Goal: Task Accomplishment & Management: Use online tool/utility

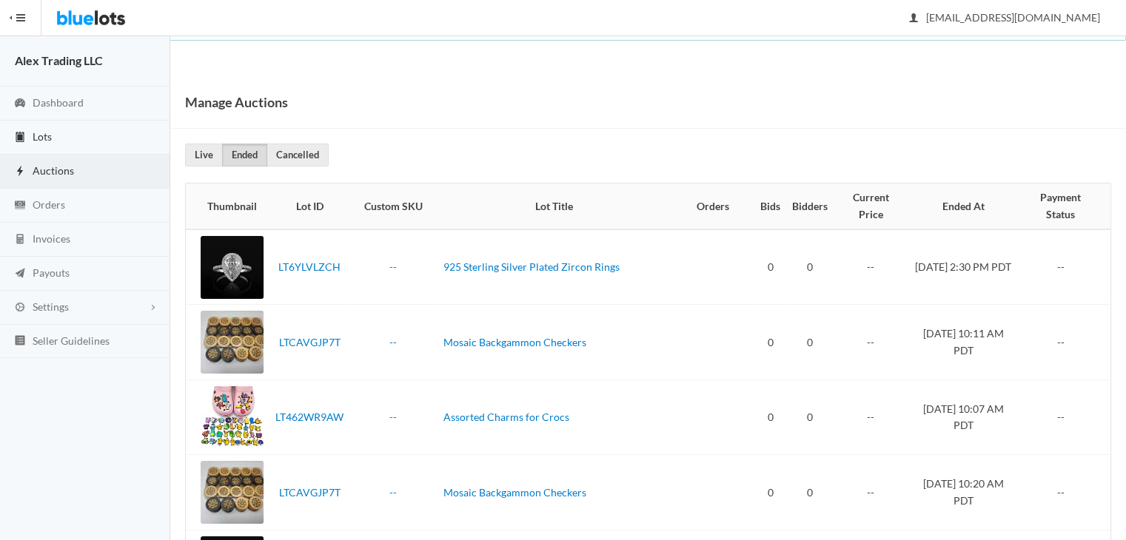
click at [62, 141] on link "Lots" at bounding box center [85, 138] width 170 height 34
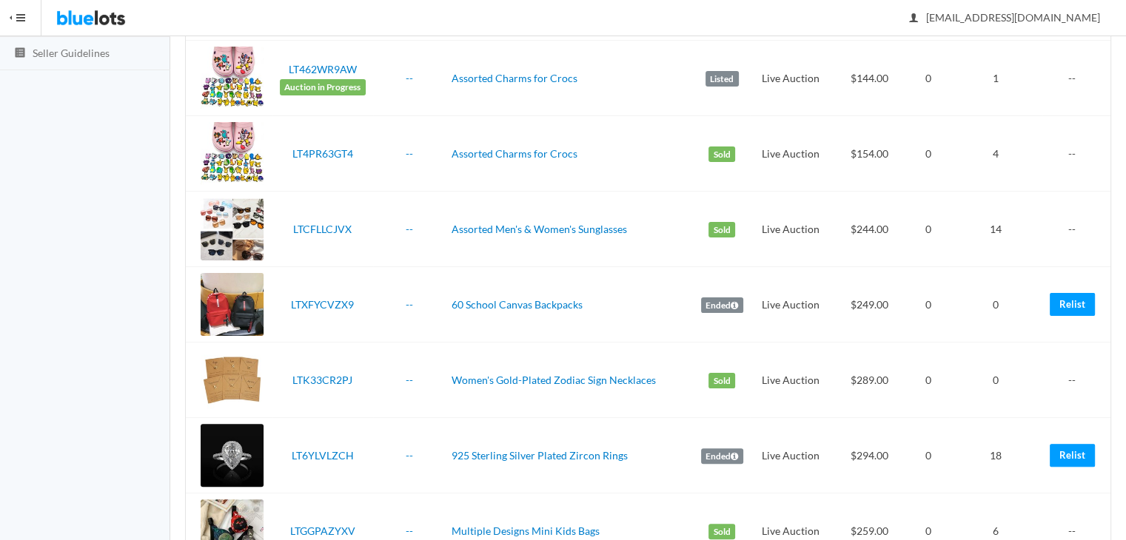
scroll to position [397, 0]
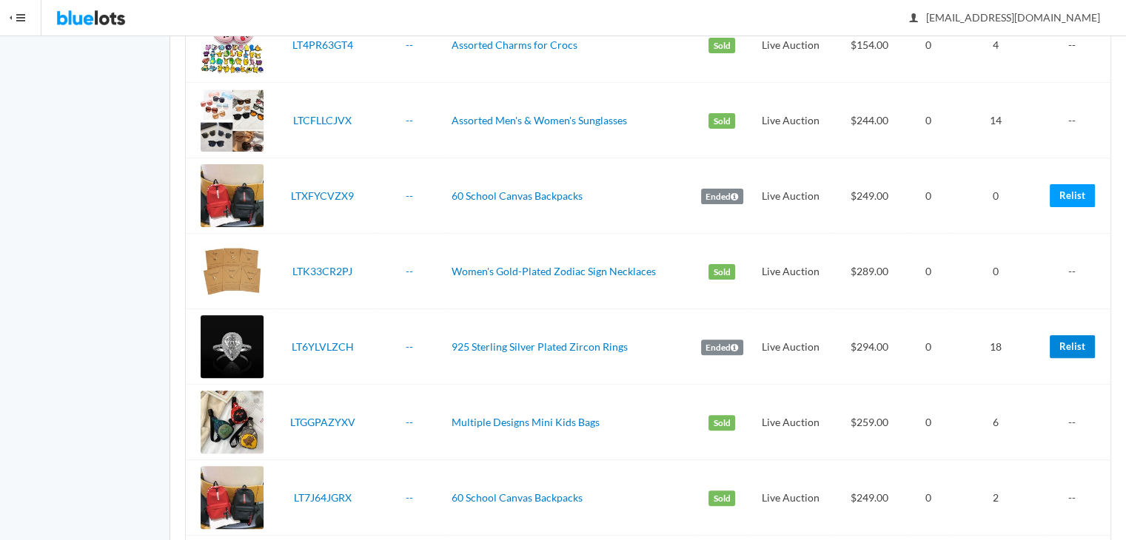
click at [1057, 340] on link "Relist" at bounding box center [1072, 346] width 45 height 23
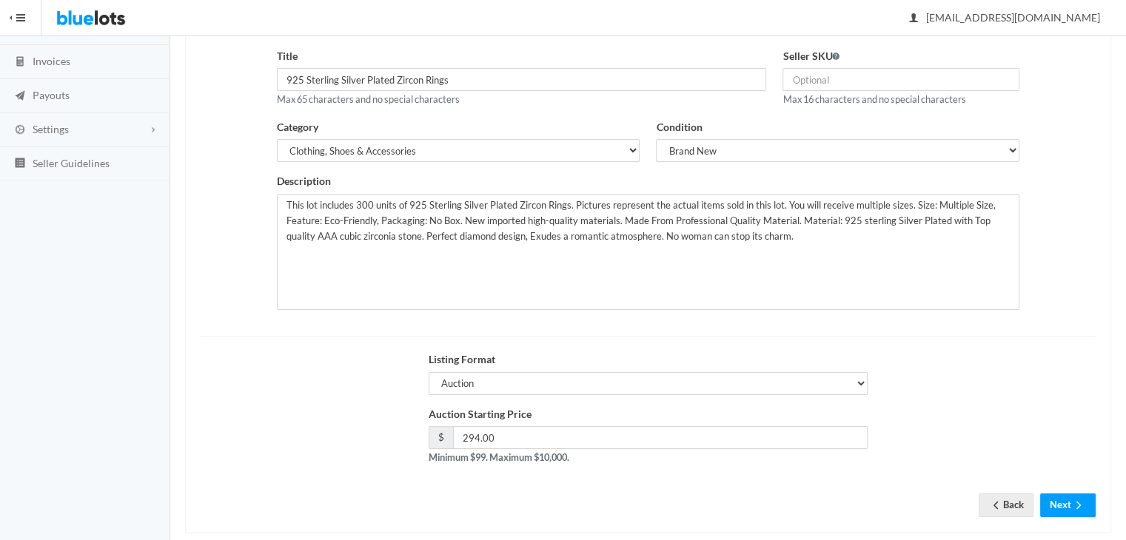
scroll to position [198, 0]
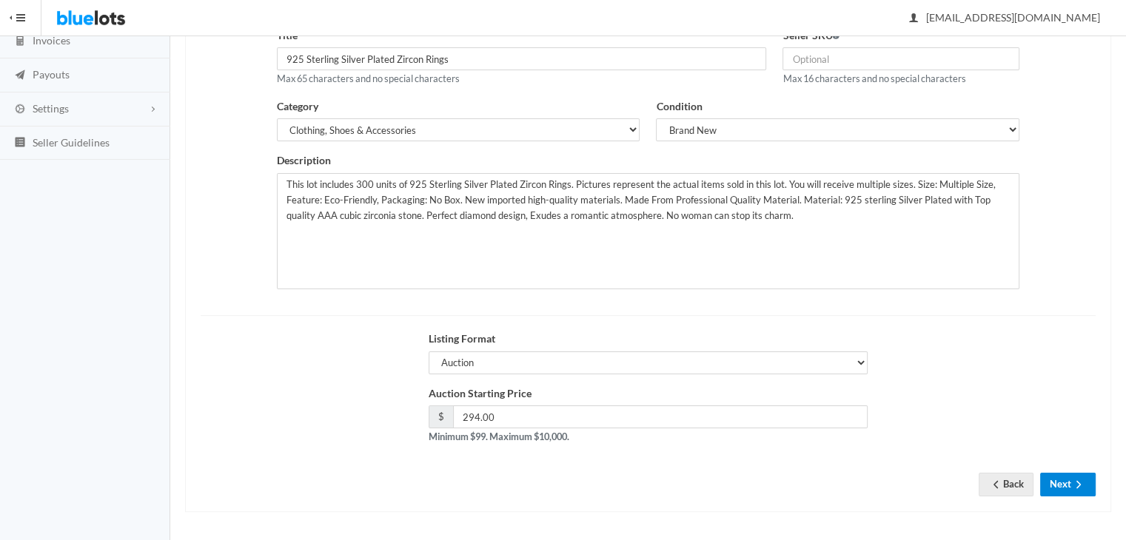
click at [1084, 483] on icon "arrow forward" at bounding box center [1078, 485] width 15 height 12
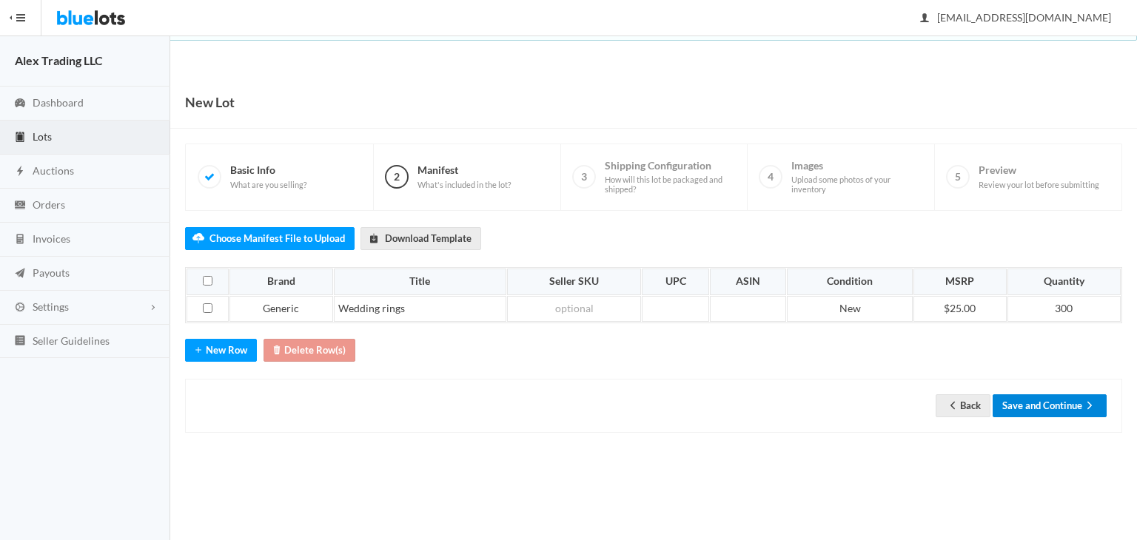
click at [1087, 406] on icon "arrow forward" at bounding box center [1089, 406] width 15 height 12
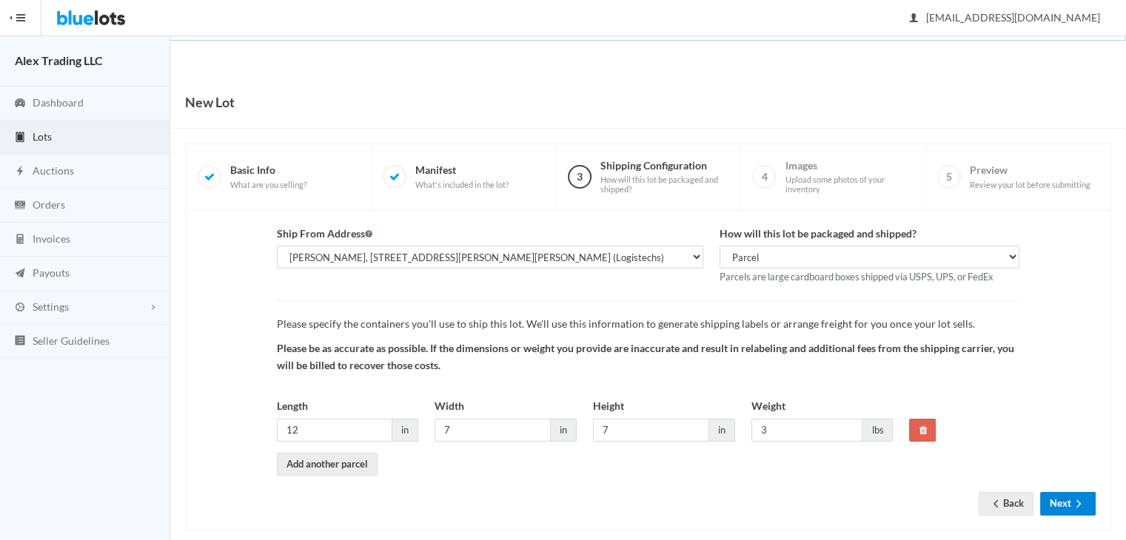
click at [1084, 504] on icon "arrow forward" at bounding box center [1078, 504] width 15 height 12
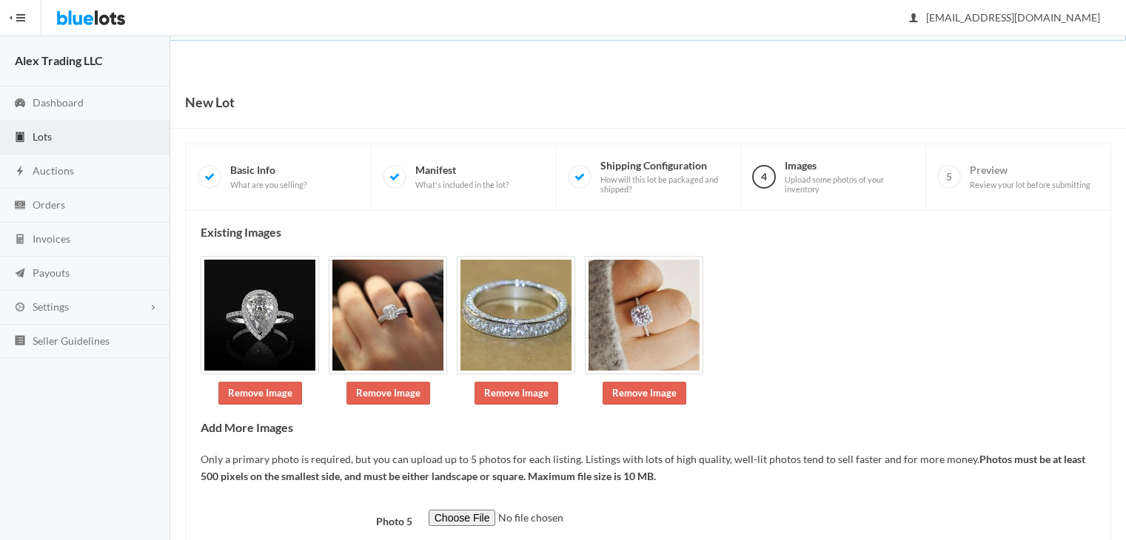
scroll to position [98, 0]
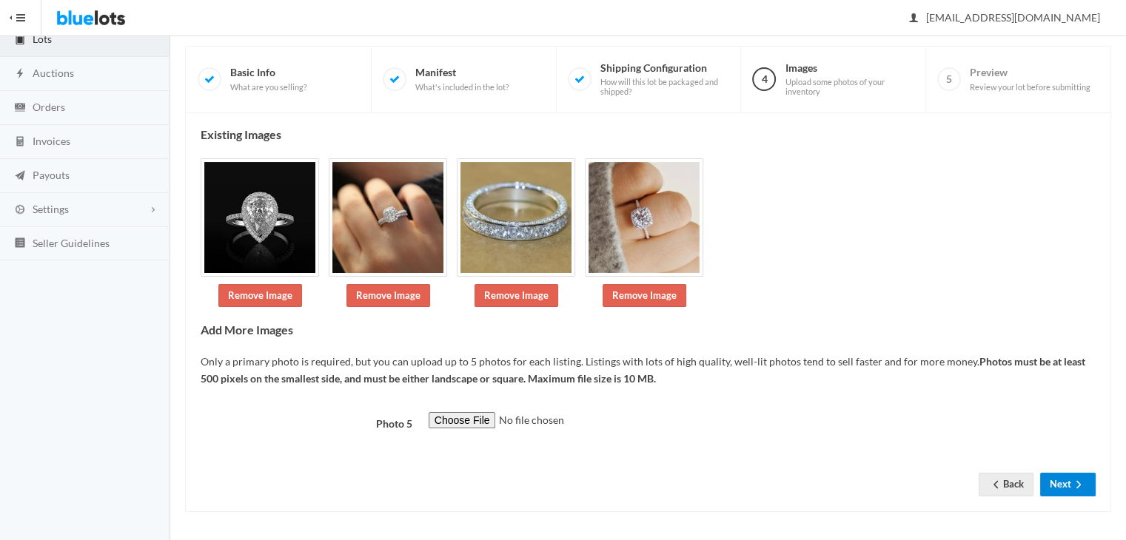
click at [1066, 483] on button "Next" at bounding box center [1068, 484] width 56 height 23
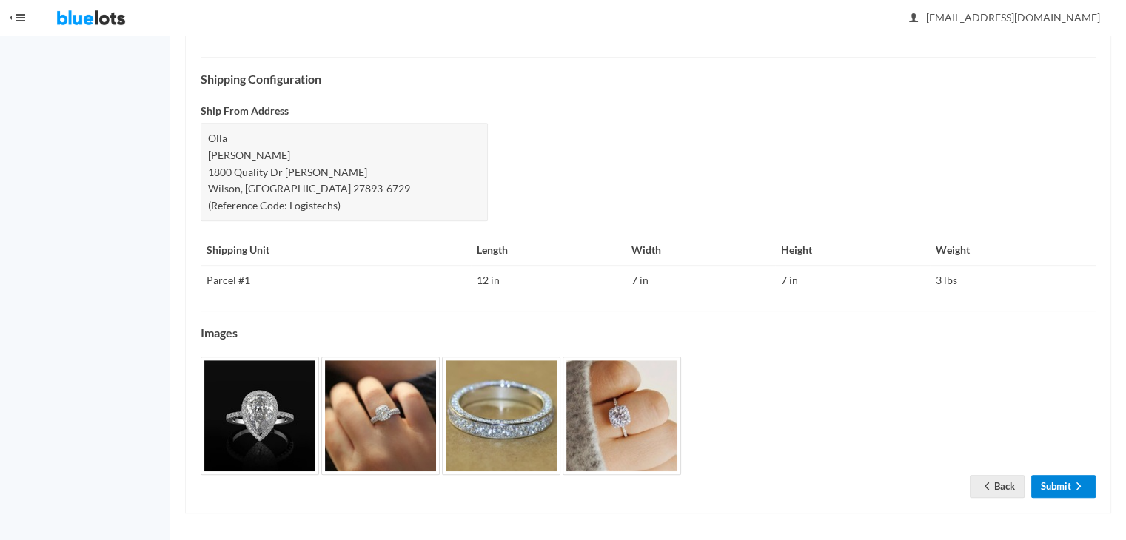
click at [1067, 488] on link "Submit" at bounding box center [1063, 486] width 64 height 23
